Goal: Information Seeking & Learning: Learn about a topic

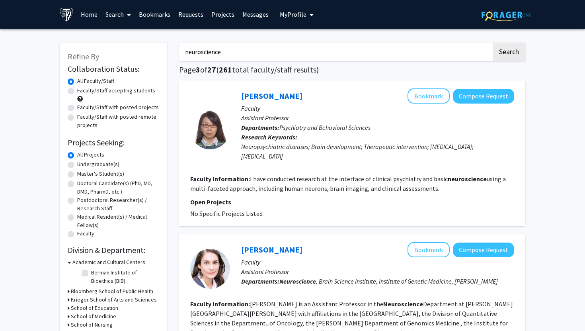
click at [83, 168] on div "Undergraduate(s)" at bounding box center [114, 165] width 92 height 10
click at [77, 164] on label "Undergraduate(s)" at bounding box center [98, 164] width 42 height 8
click at [77, 164] on input "Undergraduate(s)" at bounding box center [79, 162] width 5 height 5
radio input "true"
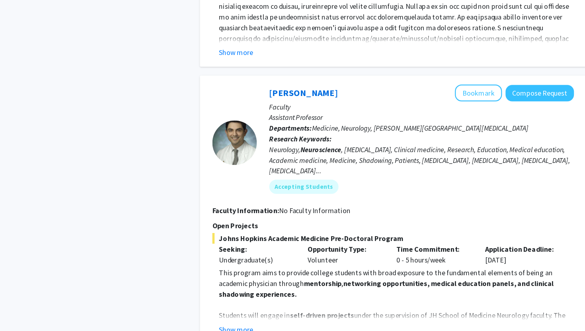
scroll to position [489, 0]
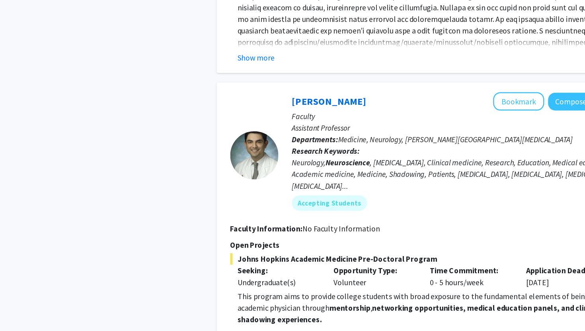
click at [216, 294] on button "Show more" at bounding box center [211, 295] width 31 height 10
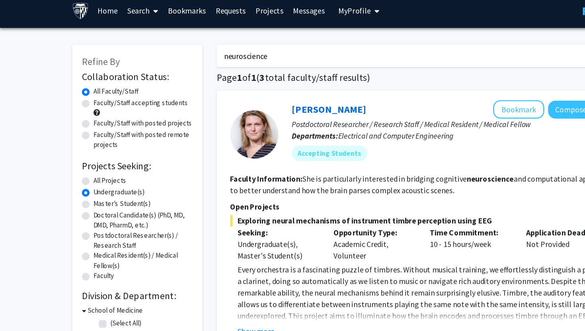
scroll to position [0, 0]
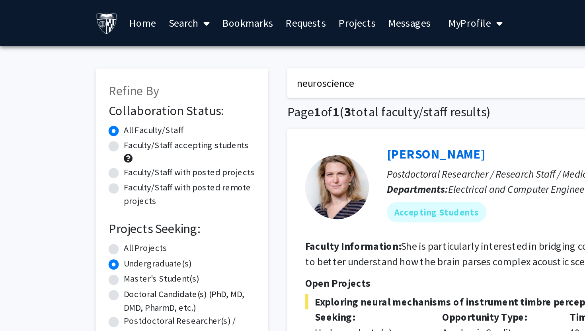
click at [88, 91] on label "Faculty/Staff accepting students" at bounding box center [116, 90] width 78 height 8
click at [82, 91] on input "Faculty/Staff accepting students" at bounding box center [79, 88] width 5 height 5
radio input "true"
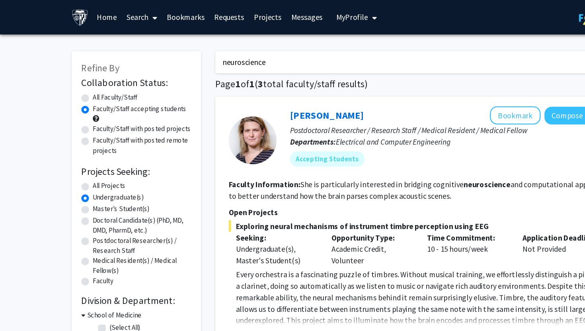
click at [89, 155] on label "All Projects" at bounding box center [90, 154] width 27 height 8
click at [82, 155] on input "All Projects" at bounding box center [79, 152] width 5 height 5
radio input "true"
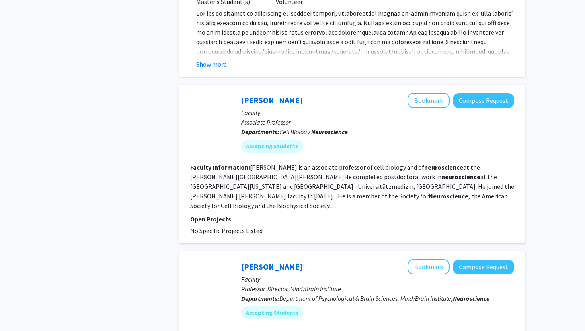
scroll to position [479, 0]
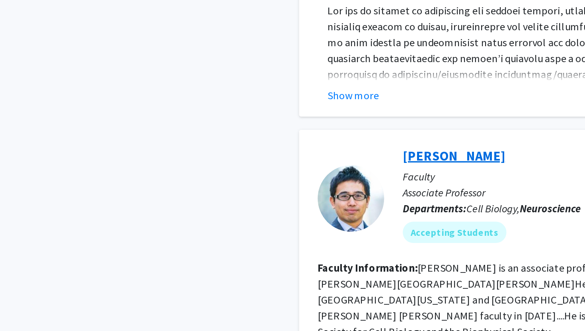
click at [286, 91] on link "[PERSON_NAME]" at bounding box center [271, 93] width 61 height 10
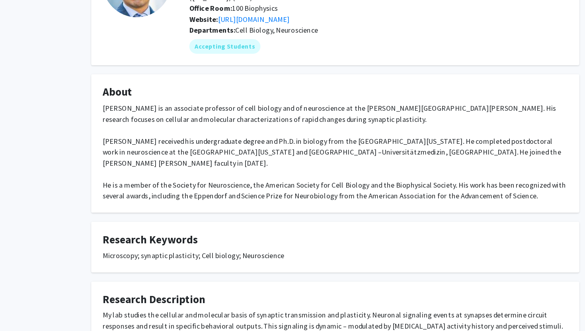
scroll to position [172, 0]
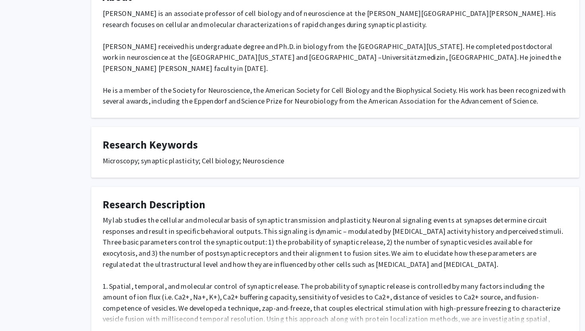
click at [111, 264] on fg-read-more "My lab studies the cellular and molecular basis of synaptic transmission and pl…" at bounding box center [293, 241] width 406 height 108
click at [109, 286] on button "Show more" at bounding box center [105, 291] width 31 height 10
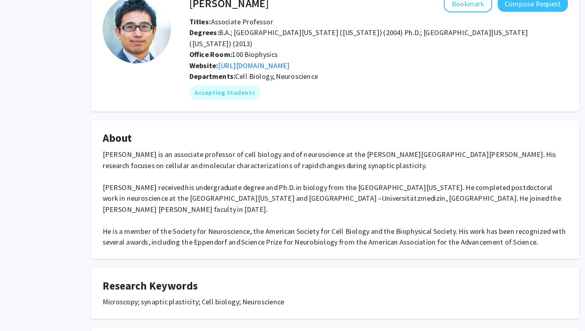
scroll to position [0, 0]
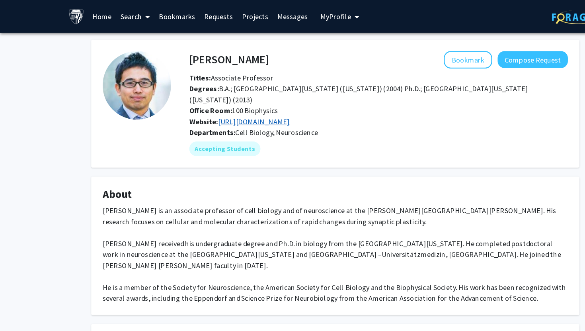
click at [253, 102] on link "[URL][DOMAIN_NAME]" at bounding box center [221, 106] width 62 height 8
